Goal: Transaction & Acquisition: Purchase product/service

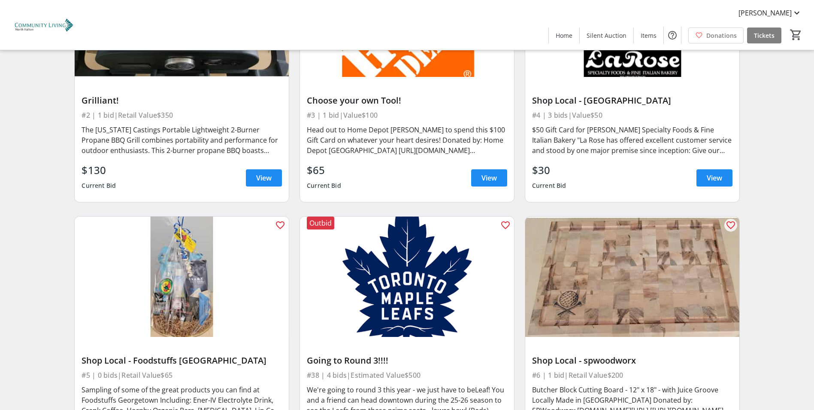
scroll to position [558, 0]
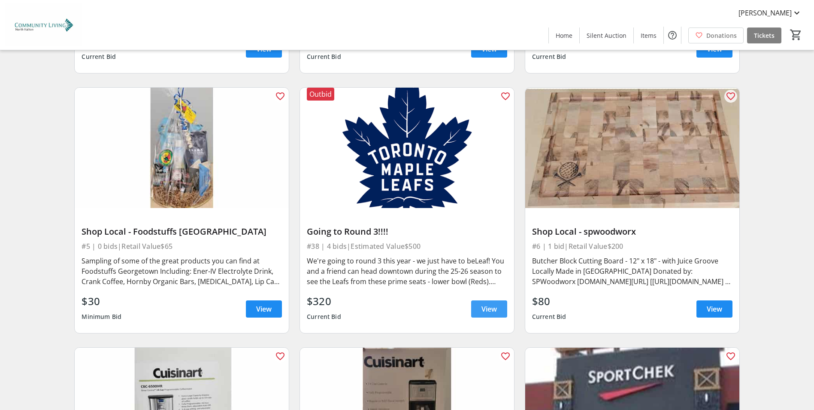
click at [489, 307] on span "View" at bounding box center [489, 309] width 15 height 10
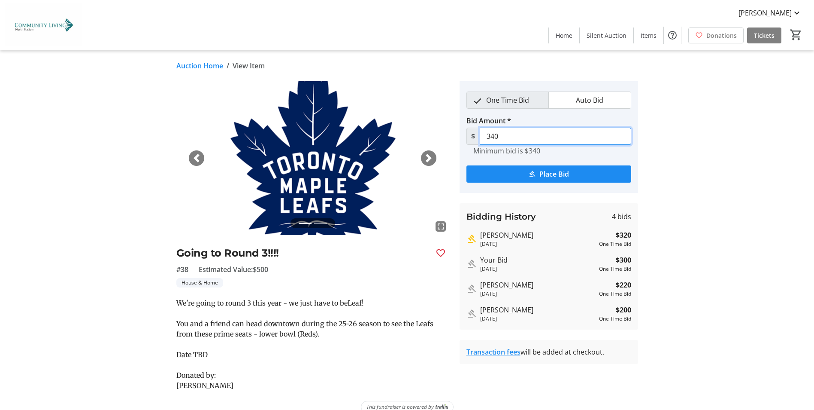
click at [509, 137] on input "340" at bounding box center [556, 136] width 152 height 17
type input "3"
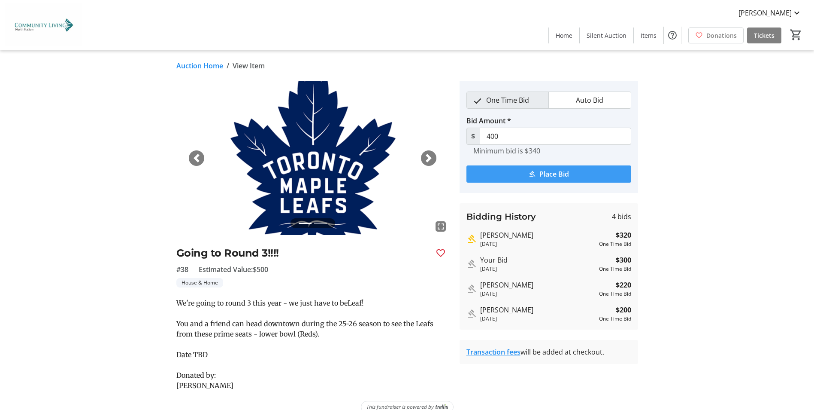
click at [559, 172] on span "Place Bid" at bounding box center [555, 174] width 30 height 10
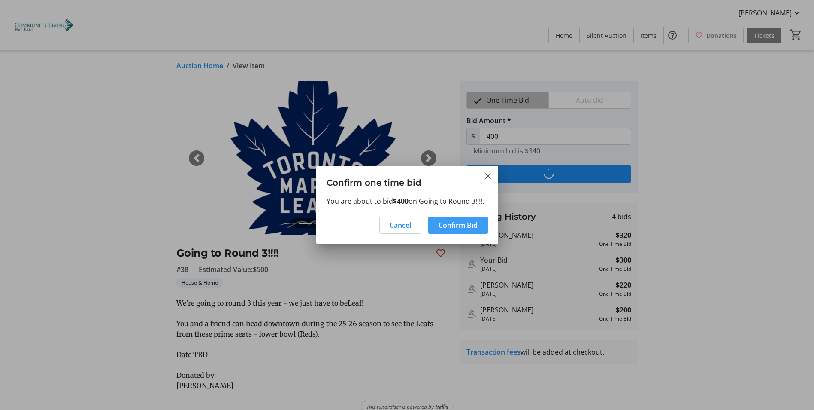
click at [465, 226] on span "Confirm Bid" at bounding box center [458, 225] width 39 height 10
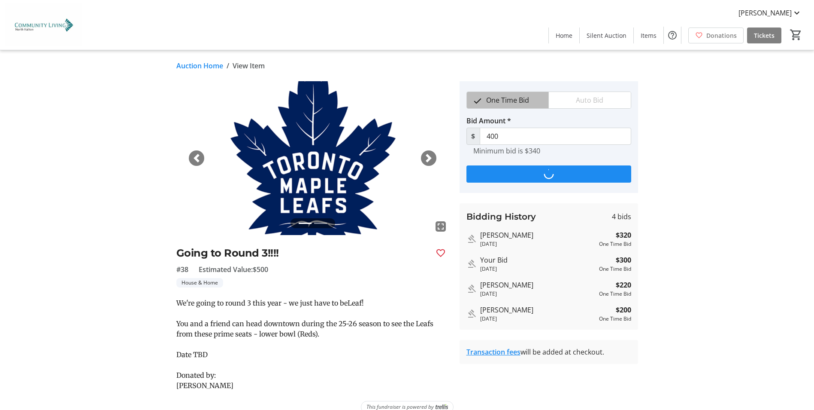
type input "420"
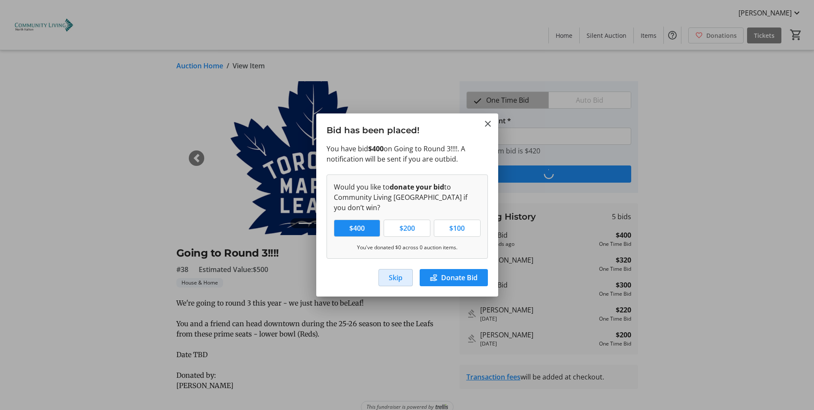
click at [390, 278] on span "Skip" at bounding box center [396, 277] width 14 height 10
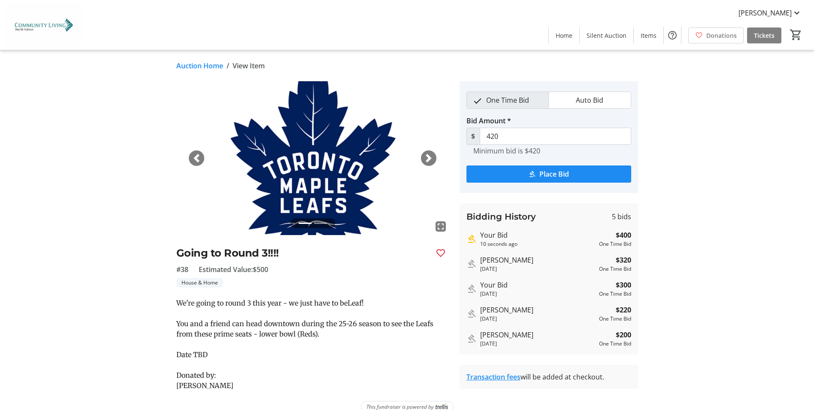
click at [429, 156] on span "button" at bounding box center [429, 158] width 9 height 9
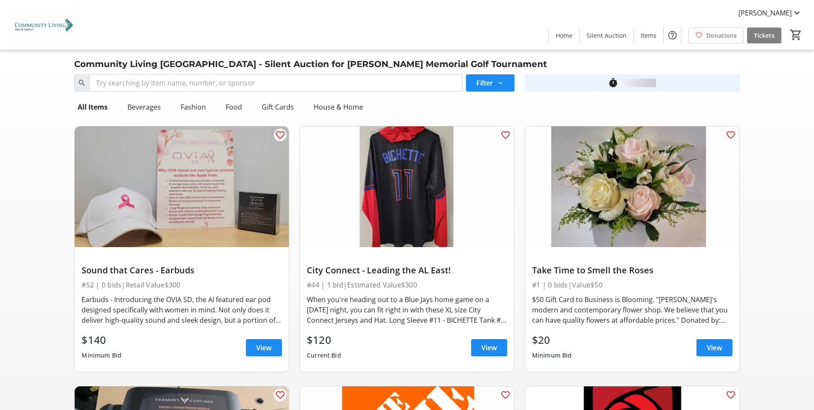
scroll to position [558, 0]
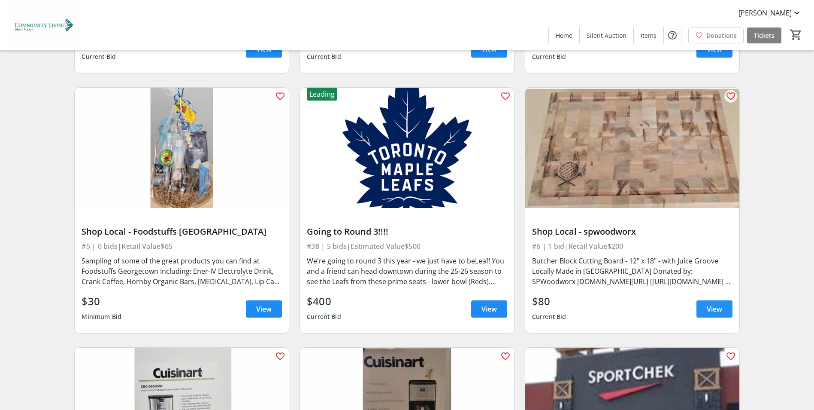
click at [720, 309] on span "View" at bounding box center [714, 309] width 15 height 10
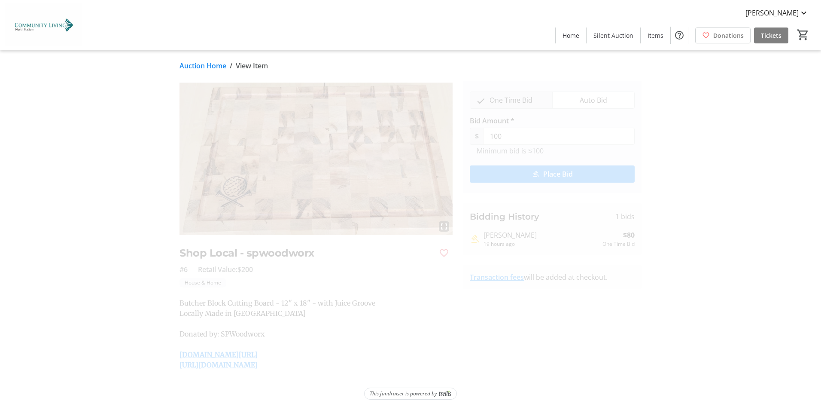
click at [562, 173] on span "Place Bid" at bounding box center [558, 174] width 30 height 10
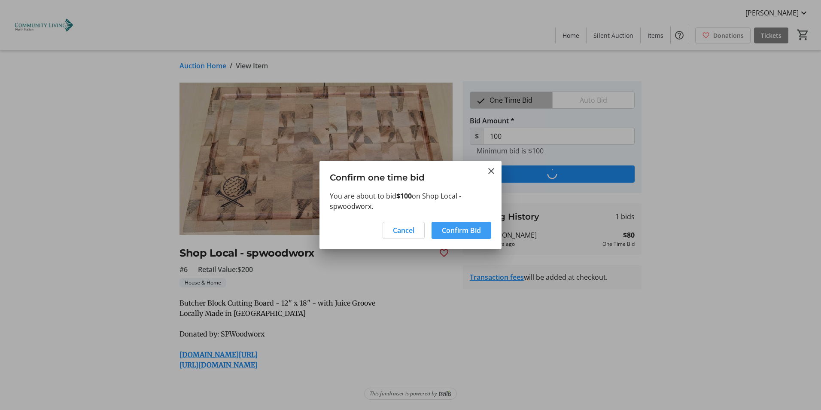
click at [480, 227] on span "Confirm Bid" at bounding box center [461, 230] width 39 height 10
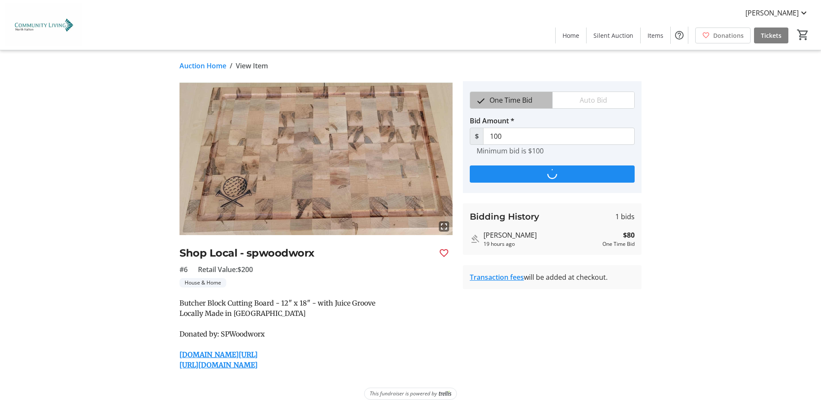
type input "120"
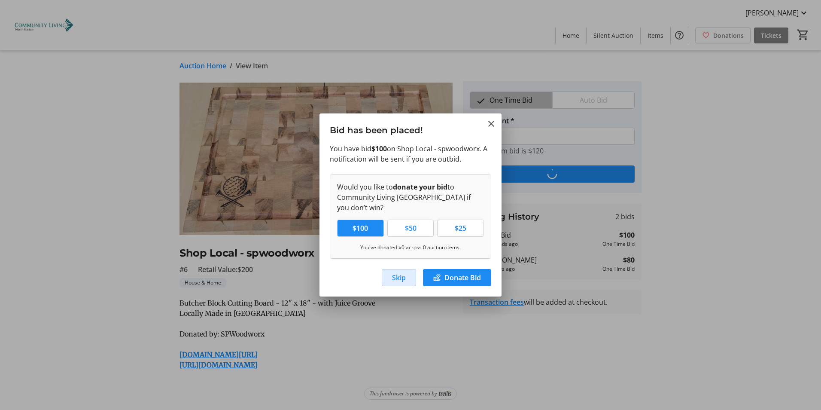
click at [398, 279] on span "Skip" at bounding box center [399, 277] width 14 height 10
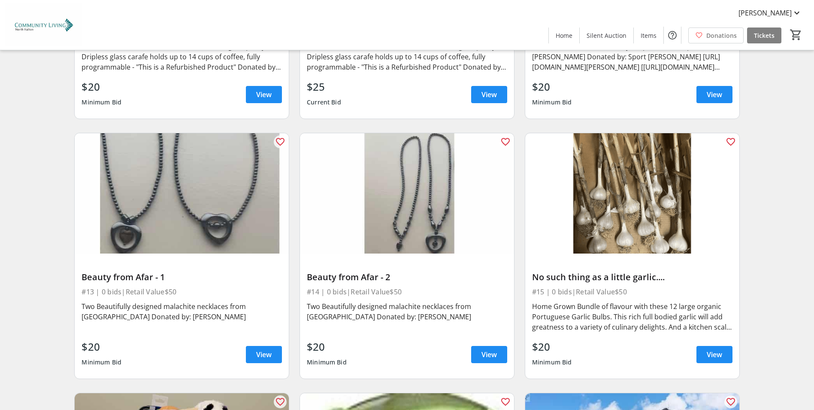
scroll to position [1073, 0]
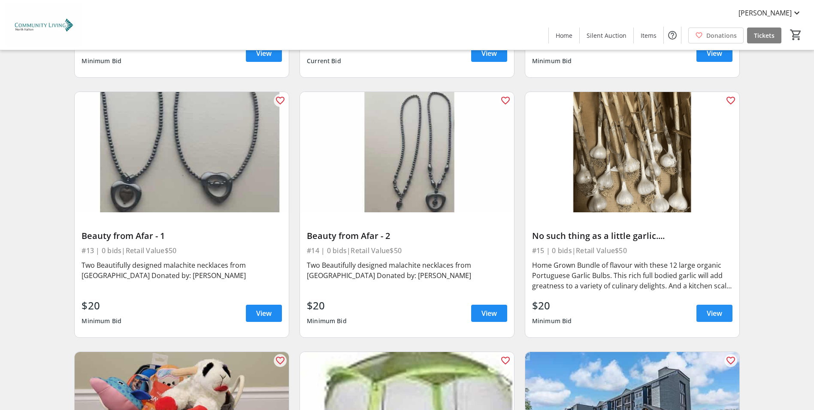
click at [720, 316] on span "View" at bounding box center [714, 313] width 15 height 10
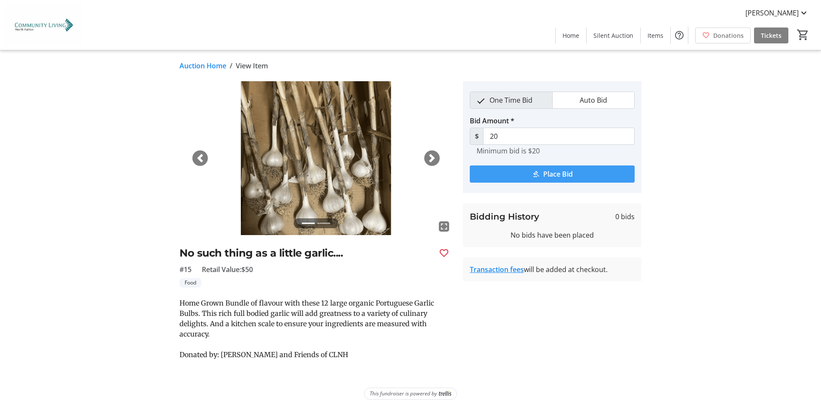
click at [559, 173] on span "Place Bid" at bounding box center [558, 174] width 30 height 10
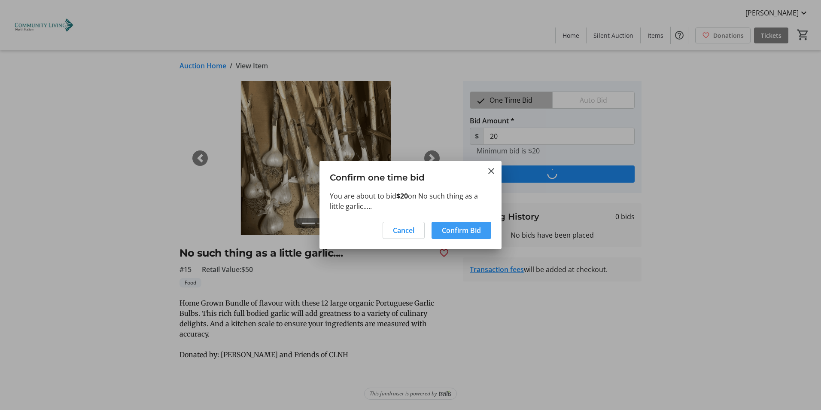
click at [476, 228] on span "Confirm Bid" at bounding box center [461, 230] width 39 height 10
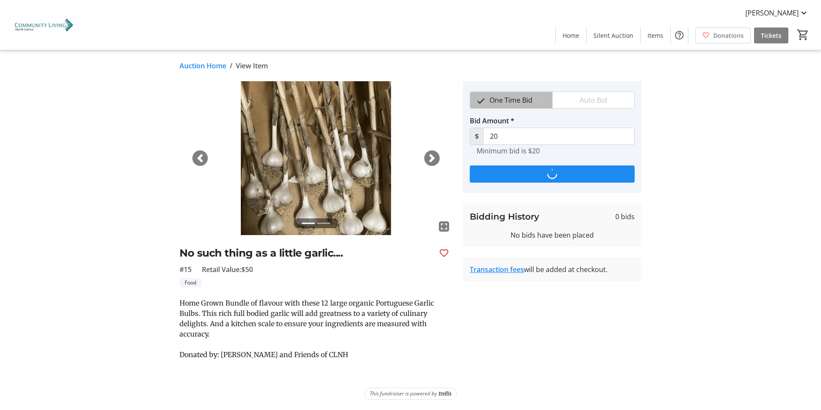
type input "25"
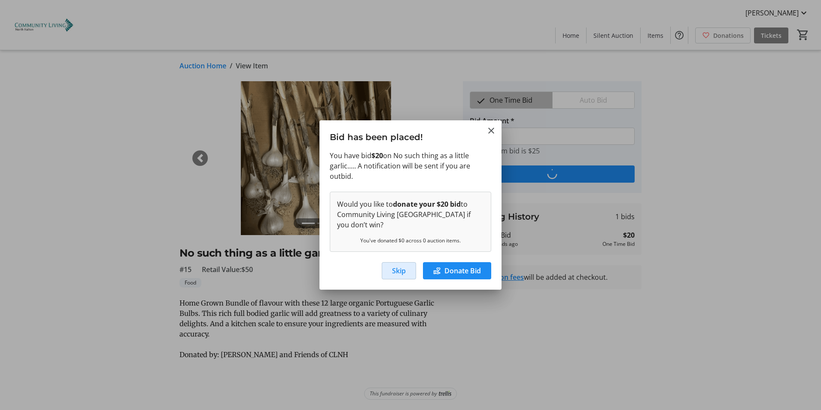
click at [392, 275] on span "Skip" at bounding box center [399, 270] width 14 height 10
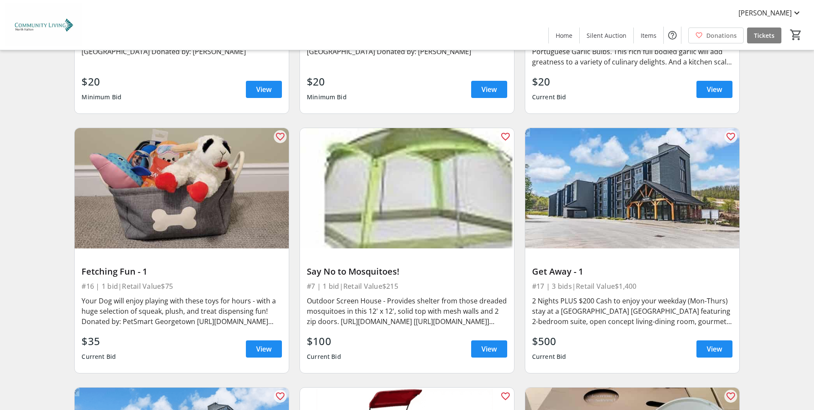
scroll to position [1417, 0]
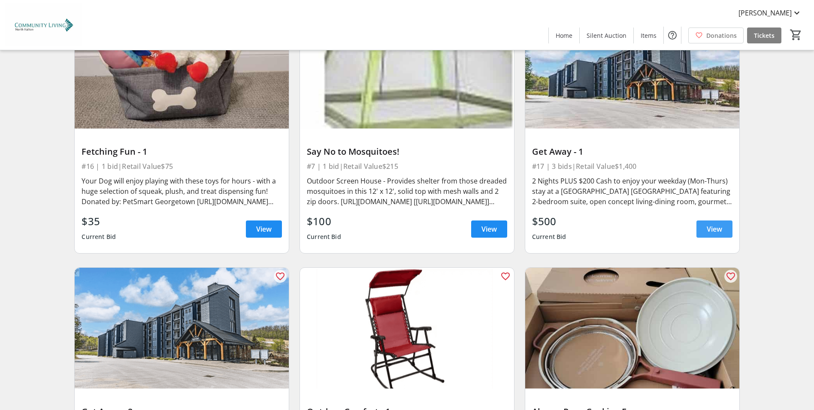
click at [714, 232] on span "View" at bounding box center [714, 229] width 15 height 10
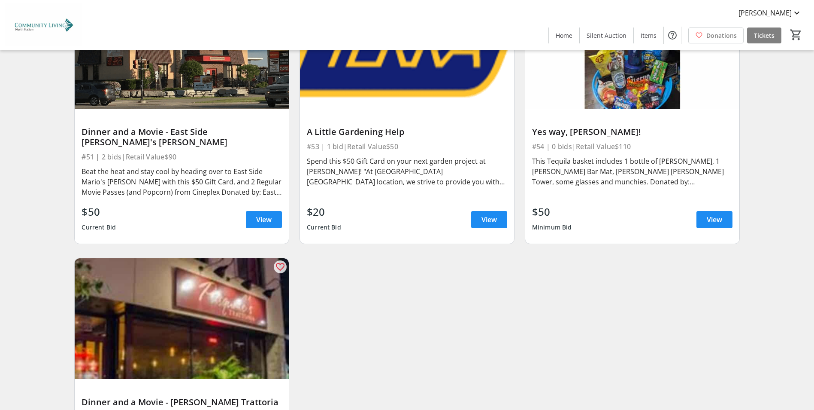
scroll to position [4662, 0]
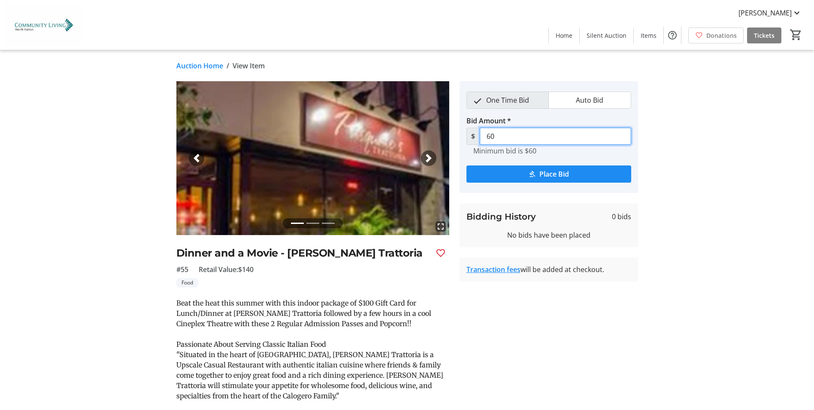
click at [492, 132] on input "60" at bounding box center [556, 136] width 152 height 17
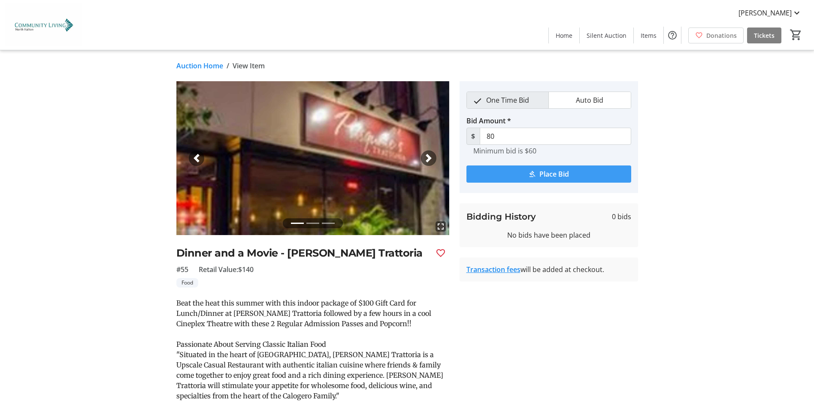
click at [551, 175] on span "Place Bid" at bounding box center [555, 174] width 30 height 10
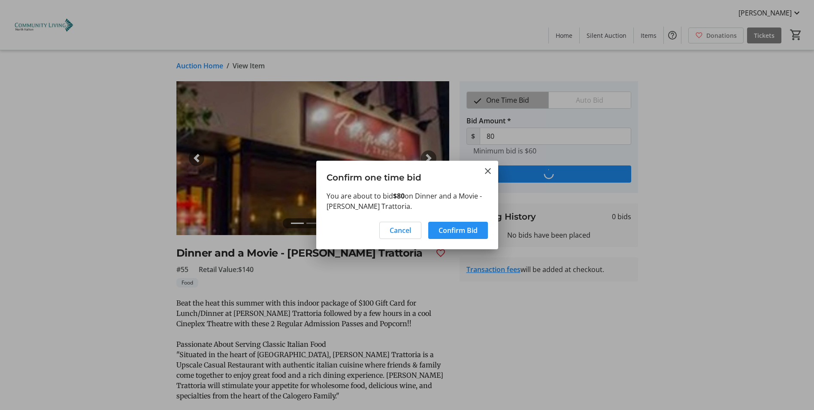
click at [467, 231] on span "Confirm Bid" at bounding box center [458, 230] width 39 height 10
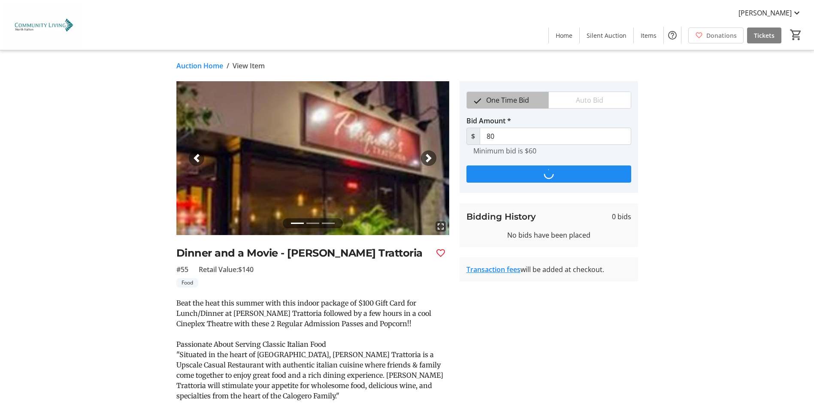
type input "100"
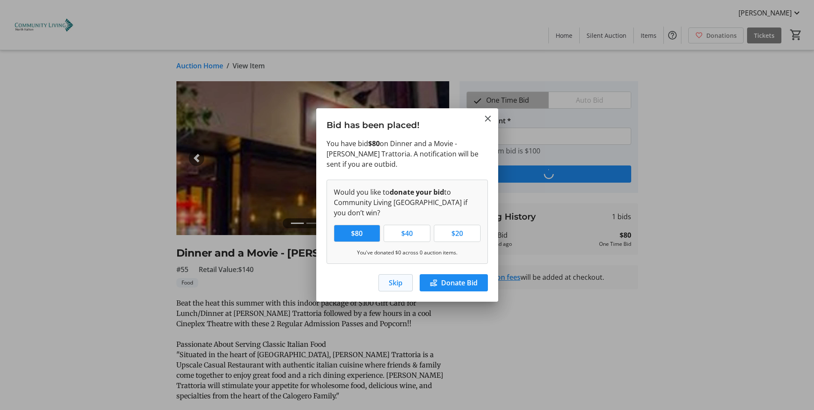
click at [397, 285] on span "Skip" at bounding box center [396, 282] width 14 height 10
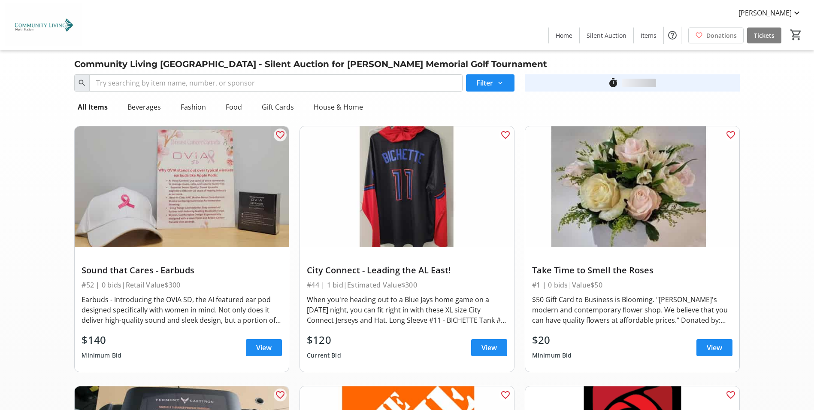
scroll to position [4662, 0]
